Goal: Transaction & Acquisition: Purchase product/service

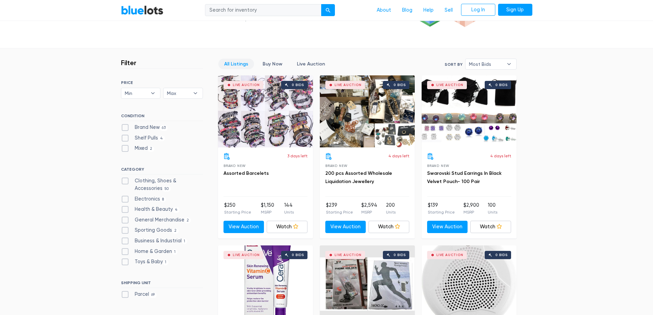
scroll to position [160, 0]
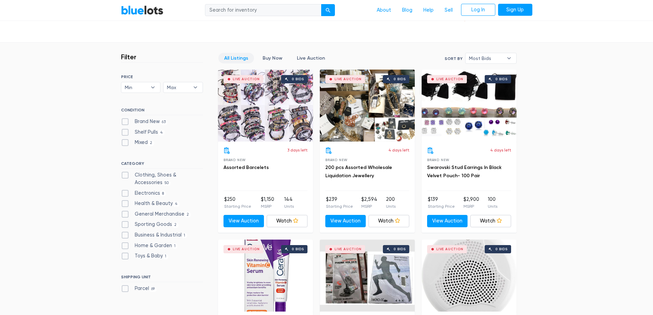
click at [126, 122] on label "Brand New 63" at bounding box center [144, 122] width 47 height 8
click at [125, 122] on New"] "Brand New 63" at bounding box center [123, 120] width 4 height 4
checkbox New"] "true"
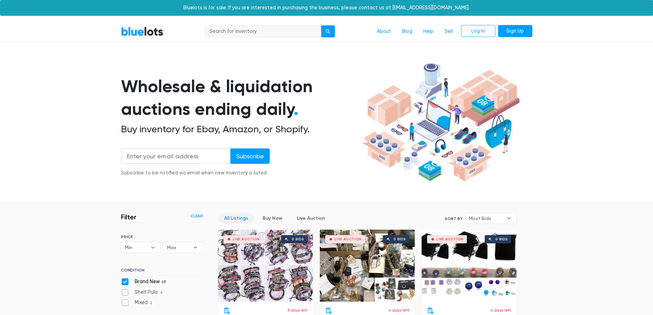
scroll to position [184, 0]
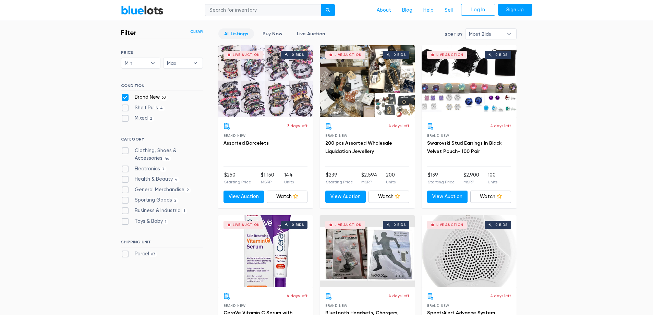
click at [125, 150] on label "Clothing, Shoes & Accessories 46" at bounding box center [162, 154] width 82 height 15
click at [125, 150] on Accessories"] "Clothing, Shoes & Accessories 46" at bounding box center [123, 149] width 4 height 4
checkbox Accessories"] "true"
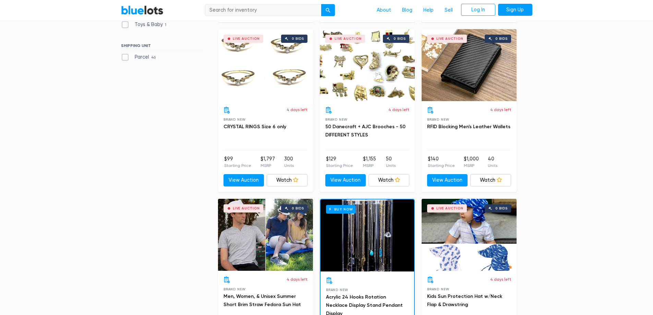
scroll to position [401, 0]
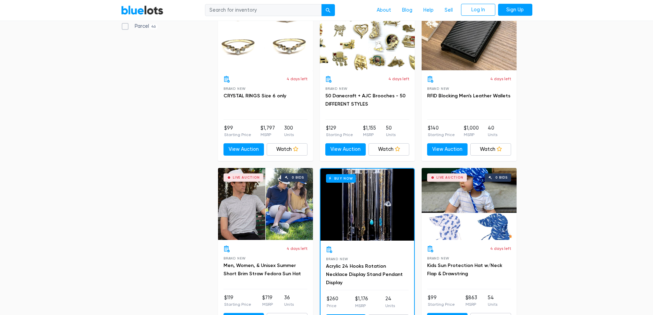
click at [272, 11] on input "search" at bounding box center [263, 10] width 117 height 12
type input "oqq"
click at [321, 4] on button "submit" at bounding box center [328, 10] width 14 height 12
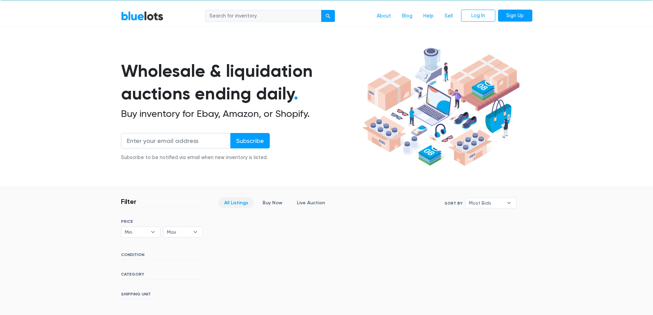
scroll to position [69, 0]
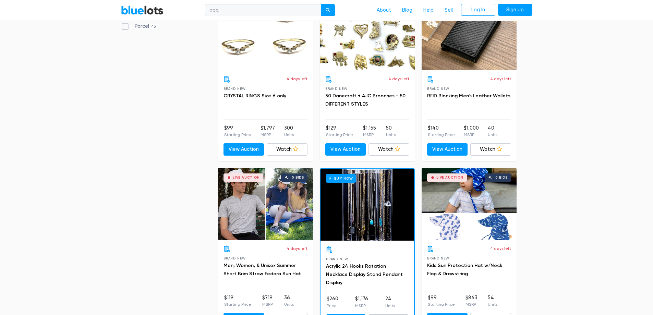
scroll to position [401, 0]
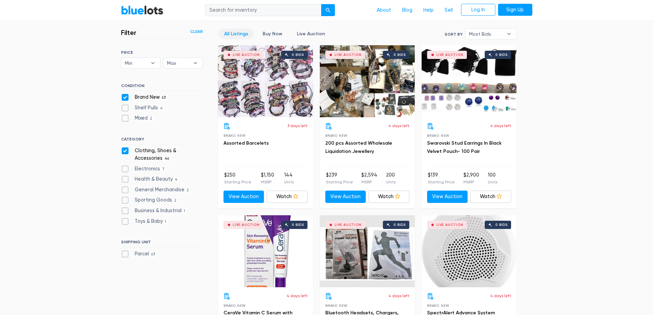
scroll to position [184, 0]
